Goal: Task Accomplishment & Management: Complete application form

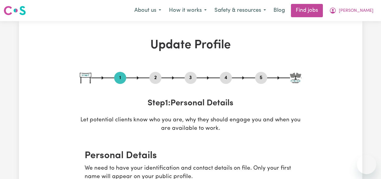
select select "[DEMOGRAPHIC_DATA]"
select select "[DEMOGRAPHIC_DATA] Citizen"
select select "Studying a healthcare related degree or qualification"
select select "70"
select select "85"
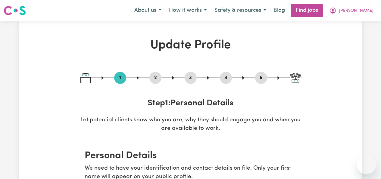
select select "100"
select select "120"
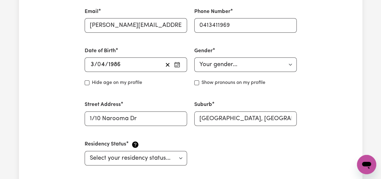
scroll to position [225, 0]
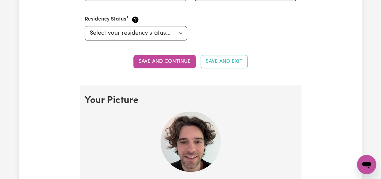
scroll to position [349, 0]
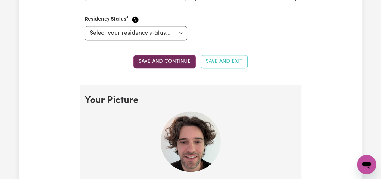
click at [177, 65] on button "Save and continue" at bounding box center [164, 61] width 62 height 13
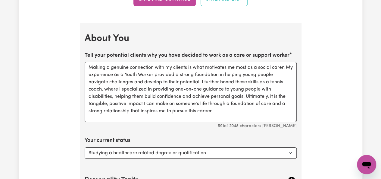
scroll to position [993, 0]
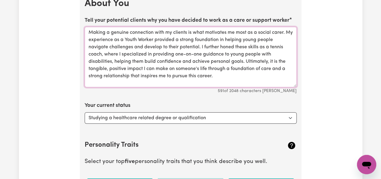
click at [186, 29] on textarea "Making a genuine connection with my clients is what motivates me most as a soci…" at bounding box center [191, 57] width 212 height 60
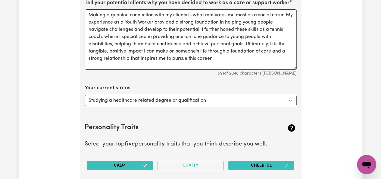
scroll to position [1014, 0]
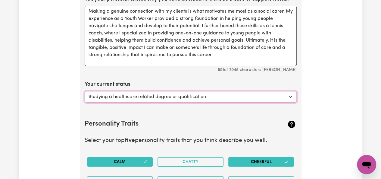
click at [284, 91] on select "Select... Studying a healthcare related degree or qualification Studying a non-…" at bounding box center [191, 96] width 212 height 11
select select "Embarking on a career change into the care industry"
click at [85, 91] on select "Select... Studying a healthcare related degree or qualification Studying a non-…" at bounding box center [191, 96] width 212 height 11
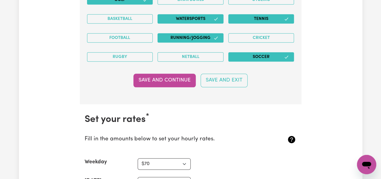
scroll to position [1507, 0]
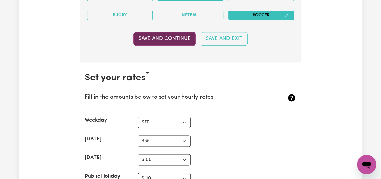
click at [161, 32] on button "Save and Continue" at bounding box center [164, 38] width 62 height 13
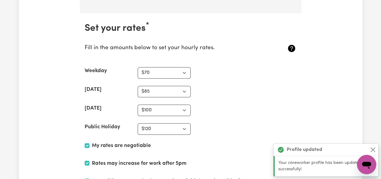
scroll to position [1561, 0]
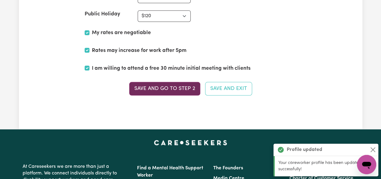
click at [169, 82] on button "Save and go to Step 2" at bounding box center [164, 88] width 71 height 13
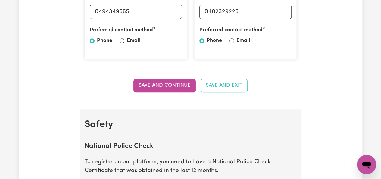
scroll to position [281, 0]
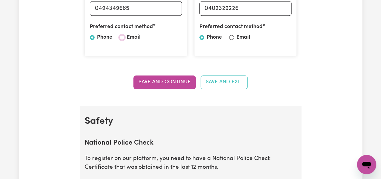
click at [123, 38] on input "Email" at bounding box center [122, 37] width 5 height 5
radio input "true"
click at [230, 36] on input "Email" at bounding box center [231, 37] width 5 height 5
radio input "true"
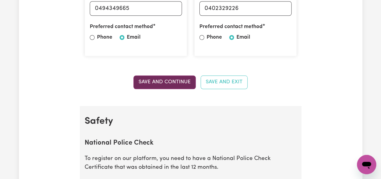
click at [151, 79] on button "Save and Continue" at bounding box center [164, 81] width 62 height 13
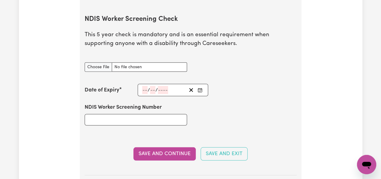
scroll to position [796, 0]
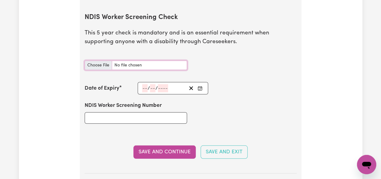
click at [98, 64] on input "NDIS Worker Screening Check document" at bounding box center [136, 65] width 102 height 9
type input "C:\fakepath\NDIS Clearance.JPG"
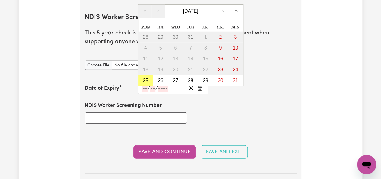
click at [145, 86] on input "number" at bounding box center [144, 88] width 5 height 8
click at [198, 10] on span "[DATE]" at bounding box center [190, 10] width 15 height 5
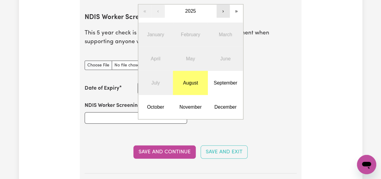
click at [226, 10] on button "›" at bounding box center [222, 11] width 13 height 13
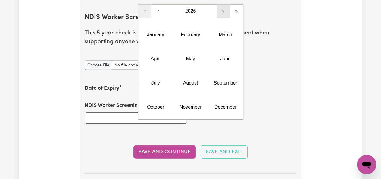
click at [226, 10] on button "›" at bounding box center [222, 11] width 13 height 13
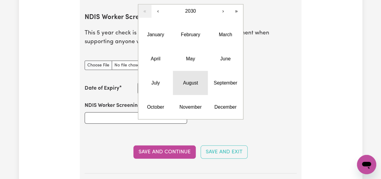
click at [193, 76] on button "August" at bounding box center [190, 83] width 35 height 24
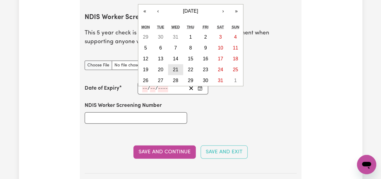
click at [172, 69] on button "21" at bounding box center [175, 69] width 15 height 11
type input "[DATE]"
type input "21"
type input "8"
type input "2030"
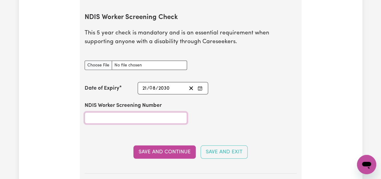
click at [173, 114] on input "NDIS Worker Screening Number" at bounding box center [136, 117] width 102 height 11
type input "90360256"
click at [205, 124] on div "NDIS Worker Screening Number 90360256" at bounding box center [190, 112] width 219 height 36
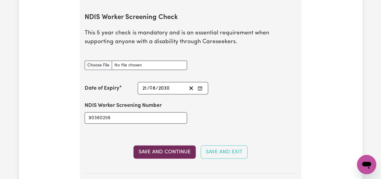
click at [171, 146] on button "Save and Continue" at bounding box center [164, 151] width 62 height 13
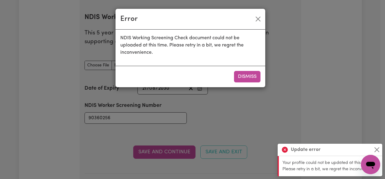
click at [243, 73] on button "Dismiss" at bounding box center [247, 76] width 26 height 11
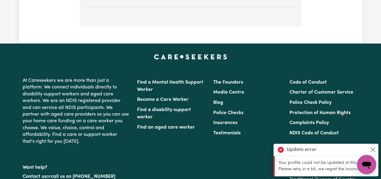
scroll to position [1385, 0]
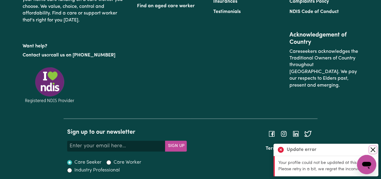
click at [372, 149] on button "Close" at bounding box center [372, 149] width 7 height 7
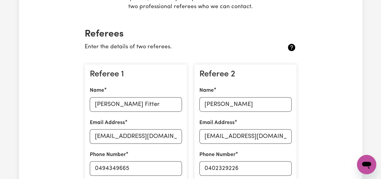
scroll to position [0, 0]
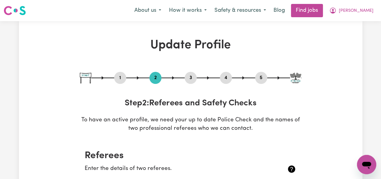
click at [183, 78] on div "1 2 3 4 5" at bounding box center [191, 78] width 222 height 12
click at [192, 76] on button "3" at bounding box center [191, 78] width 12 height 8
select select "Certificate III (Individual Support)"
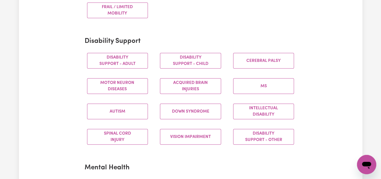
scroll to position [239, 0]
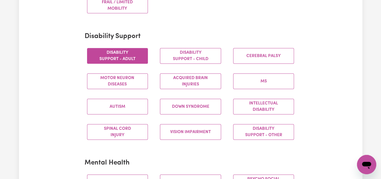
click at [124, 57] on button "Disability support - Adult" at bounding box center [117, 56] width 61 height 16
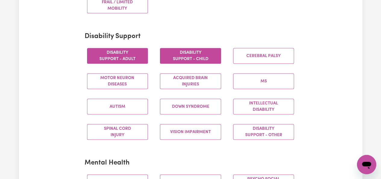
click at [169, 56] on button "Disability support - Child" at bounding box center [190, 56] width 61 height 16
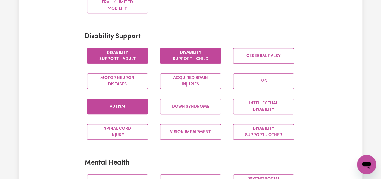
click at [126, 105] on button "Autism" at bounding box center [117, 106] width 61 height 16
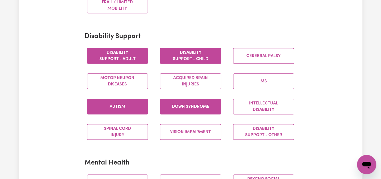
click at [189, 112] on button "Down syndrome" at bounding box center [190, 106] width 61 height 16
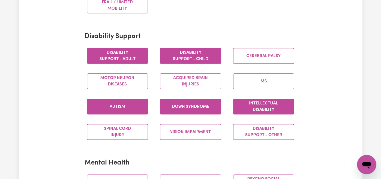
click at [255, 110] on button "Intellectual Disability" at bounding box center [263, 106] width 61 height 16
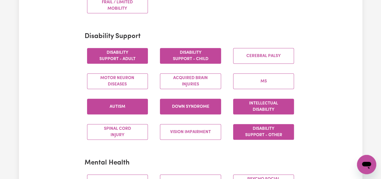
click at [254, 128] on button "Disability support - Other" at bounding box center [263, 132] width 61 height 16
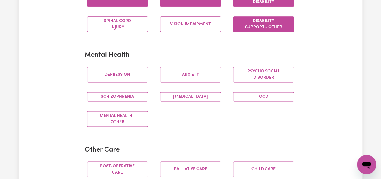
scroll to position [347, 0]
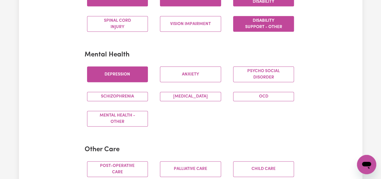
click at [134, 76] on button "Depression" at bounding box center [117, 74] width 61 height 16
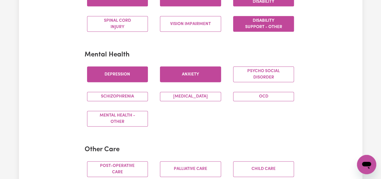
click at [176, 80] on button "Anxiety" at bounding box center [190, 74] width 61 height 16
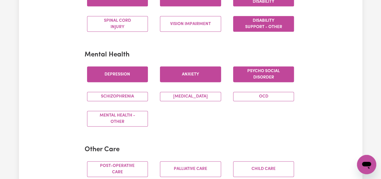
click at [253, 76] on button "Psycho social disorder" at bounding box center [263, 74] width 61 height 16
click at [254, 95] on button "OCD" at bounding box center [263, 96] width 61 height 9
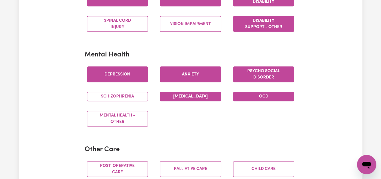
click at [205, 97] on button "[MEDICAL_DATA]" at bounding box center [190, 96] width 61 height 9
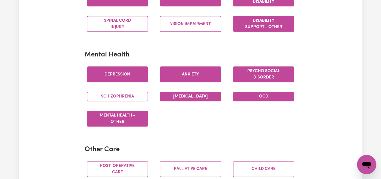
click at [139, 115] on button "Mental Health - Other" at bounding box center [117, 118] width 61 height 16
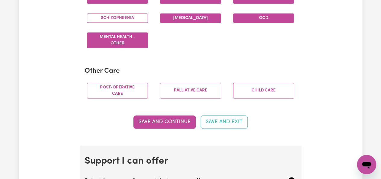
scroll to position [429, 0]
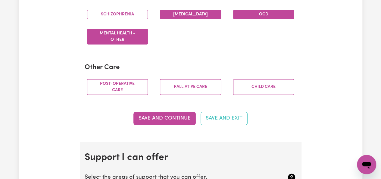
click at [173, 121] on button "Save and Continue" at bounding box center [164, 117] width 62 height 13
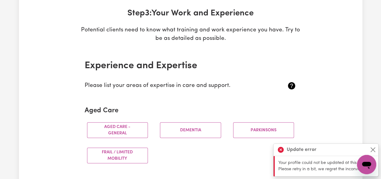
scroll to position [0, 0]
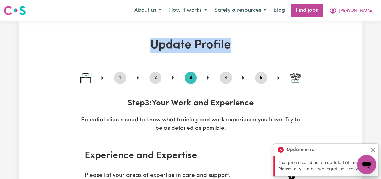
drag, startPoint x: 234, startPoint y: 48, endPoint x: 153, endPoint y: 48, distance: 81.6
click at [153, 48] on h1 "Update Profile" at bounding box center [191, 45] width 222 height 14
click at [375, 148] on button "Close" at bounding box center [372, 149] width 7 height 7
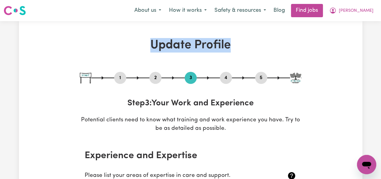
drag, startPoint x: 230, startPoint y: 48, endPoint x: 154, endPoint y: 44, distance: 76.6
click at [154, 44] on h1 "Update Profile" at bounding box center [191, 45] width 222 height 14
drag, startPoint x: 154, startPoint y: 44, endPoint x: 238, endPoint y: 48, distance: 83.8
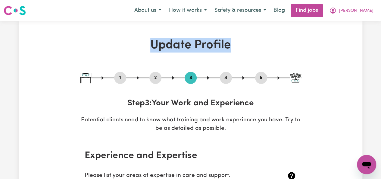
click at [238, 48] on h1 "Update Profile" at bounding box center [191, 45] width 222 height 14
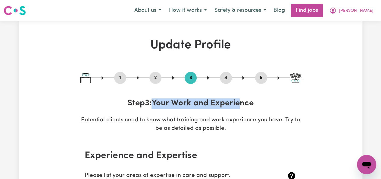
drag, startPoint x: 154, startPoint y: 101, endPoint x: 244, endPoint y: 108, distance: 90.6
click at [243, 107] on h3 "Step 3 : Your Work and Experience" at bounding box center [191, 103] width 222 height 10
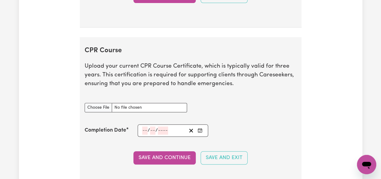
scroll to position [1249, 0]
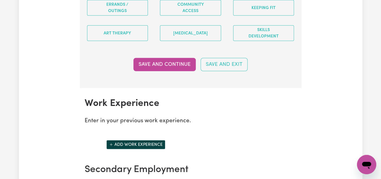
scroll to position [823, 0]
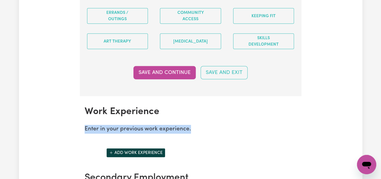
drag, startPoint x: 190, startPoint y: 126, endPoint x: 85, endPoint y: 126, distance: 105.4
click at [85, 126] on p "Enter in your previous work experience." at bounding box center [191, 129] width 212 height 9
drag, startPoint x: 84, startPoint y: 125, endPoint x: 196, endPoint y: 125, distance: 112.6
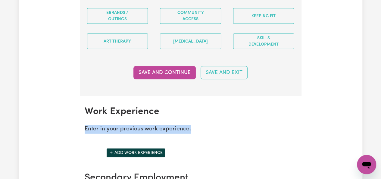
click at [196, 125] on p "Enter in your previous work experience." at bounding box center [191, 129] width 212 height 9
